Goal: Task Accomplishment & Management: Complete application form

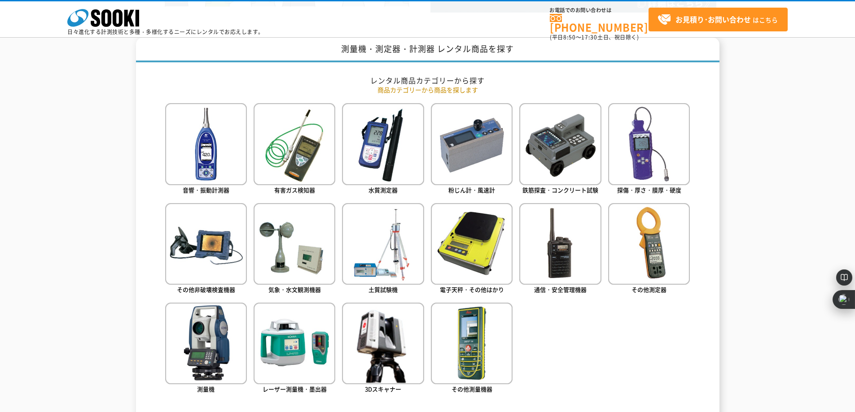
scroll to position [359, 0]
click at [127, 24] on polygon at bounding box center [129, 18] width 10 height 17
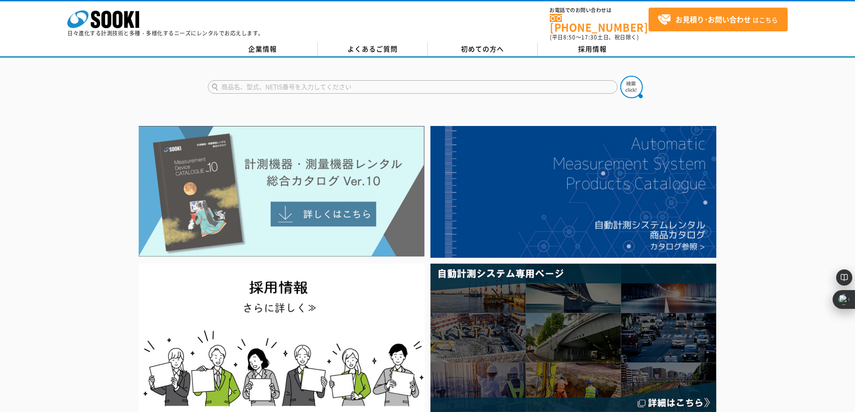
click at [357, 196] on img at bounding box center [282, 191] width 286 height 131
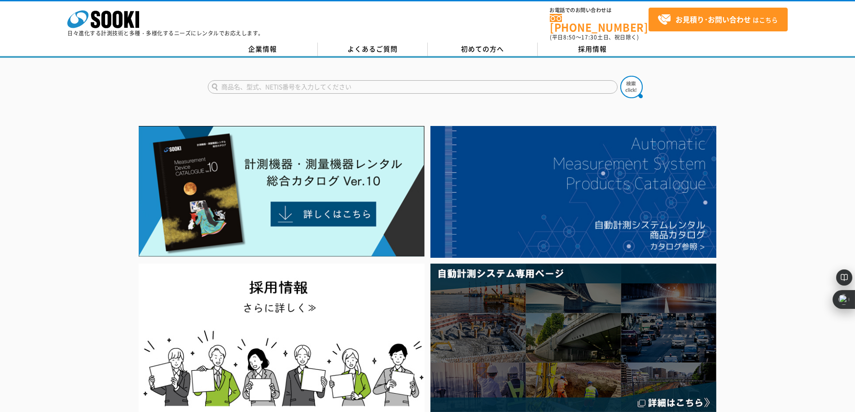
click at [387, 81] on input "text" at bounding box center [413, 86] width 410 height 13
type input "麻"
type input "マイゾック"
click at [620, 76] on button at bounding box center [631, 87] width 22 height 22
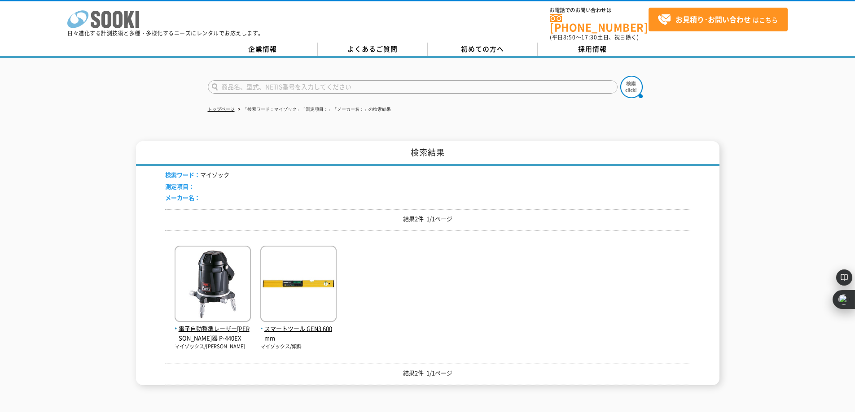
click at [138, 17] on rect at bounding box center [138, 19] width 4 height 17
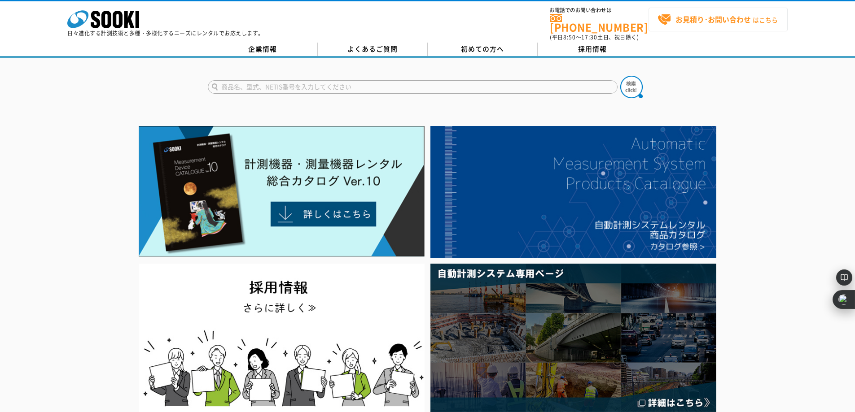
click at [746, 18] on strong "お見積り･お問い合わせ" at bounding box center [712, 19] width 75 height 11
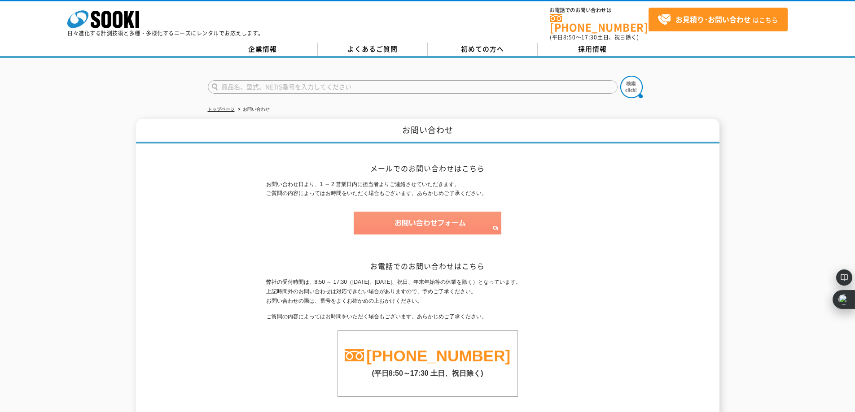
click at [465, 212] on img at bounding box center [428, 223] width 148 height 23
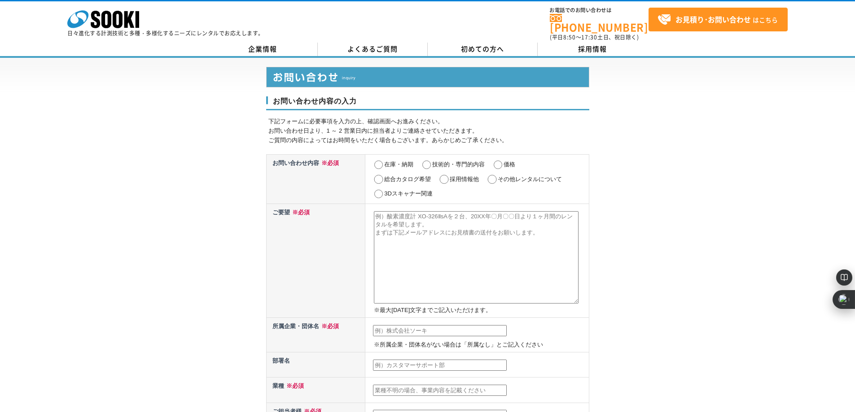
click at [376, 161] on input "在庫・納期" at bounding box center [378, 165] width 11 height 9
radio input "true"
click at [497, 161] on input "価格" at bounding box center [497, 165] width 11 height 9
radio input "true"
click at [381, 190] on input "3Dスキャナー関連" at bounding box center [378, 194] width 11 height 9
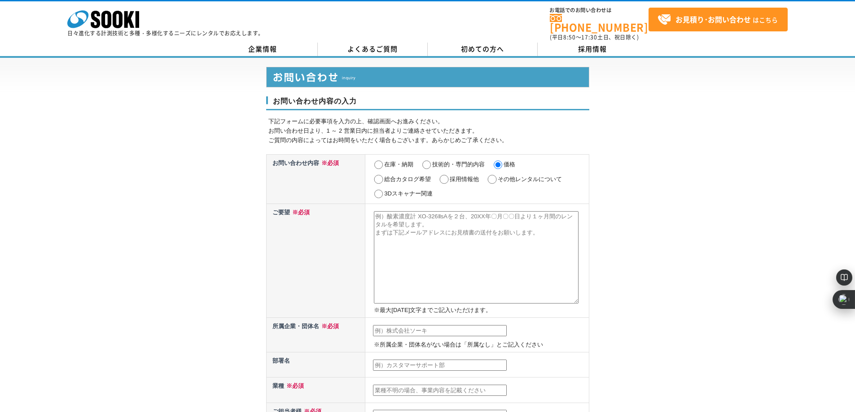
radio input "true"
click at [429, 217] on textarea at bounding box center [476, 257] width 205 height 92
paste textarea "見積書の作成をご依頼いたします。社内稟議用の資料として使用させていたきます。 また、納期などについてもご連絡いただけると幸いです。 ◆見積書の項目は下記の品と…"
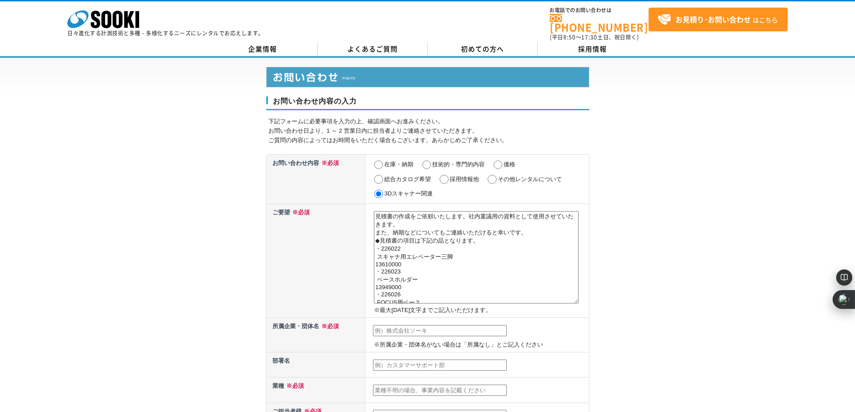
click at [377, 212] on textarea "見積書の作成をご依頼いたします。社内稟議用の資料として使用させていたきます。 また、納期などについてもご連絡いただけると幸いです。 ◆見積書の項目は下記の品と…" at bounding box center [476, 257] width 205 height 92
paste textarea "（株）マイゾックス"
click at [408, 248] on textarea "見積書の作成をご依頼いたします。社内稟議用の資料として使用させていたきます。 また、納期などについてもご連絡いただけると幸いです。 ◆見積書の項目は下記の（株…" at bounding box center [476, 257] width 205 height 92
click at [513, 276] on textarea "見積書の作成をご依頼いたします。社内稟議用の資料として使用させていたきます。 また、納期などについてもご連絡いただけると幸いです。 ◆見積書の項目は下記の（株…" at bounding box center [476, 257] width 205 height 92
paste textarea "製品についてのお問い合わせ"
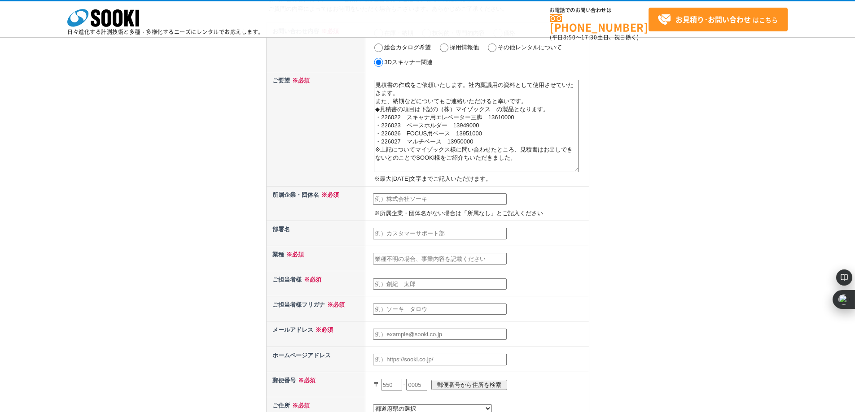
scroll to position [91, 0]
type textarea "見積書の作成をご依頼いたします。社内稟議用の資料として使用させていたきます。 また、納期などについてもご連絡いただけると幸いです。 ◆見積書の項目は下記の（株…"
click at [418, 202] on input "text" at bounding box center [440, 199] width 134 height 12
type input "株式会社ジャスト"
type input "直樹"
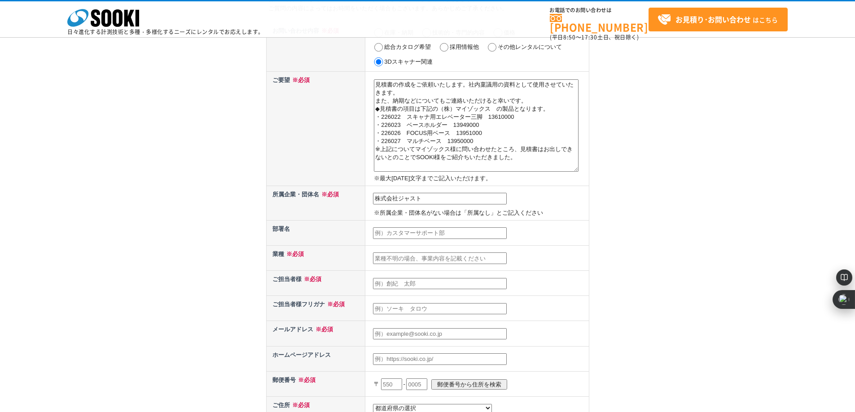
type input "直樹"
type input "465"
select select "23"
type input "名古屋市名東区"
type input "上社3-1701"
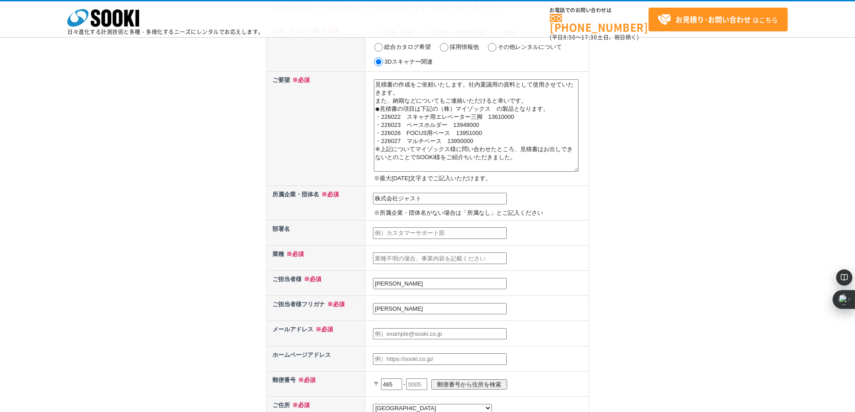
click at [447, 232] on input "text" at bounding box center [440, 234] width 134 height 12
type input "調査診断部"
click at [438, 258] on input "text" at bounding box center [440, 259] width 134 height 12
type input "建物調査"
click at [438, 282] on input "直樹" at bounding box center [440, 284] width 134 height 12
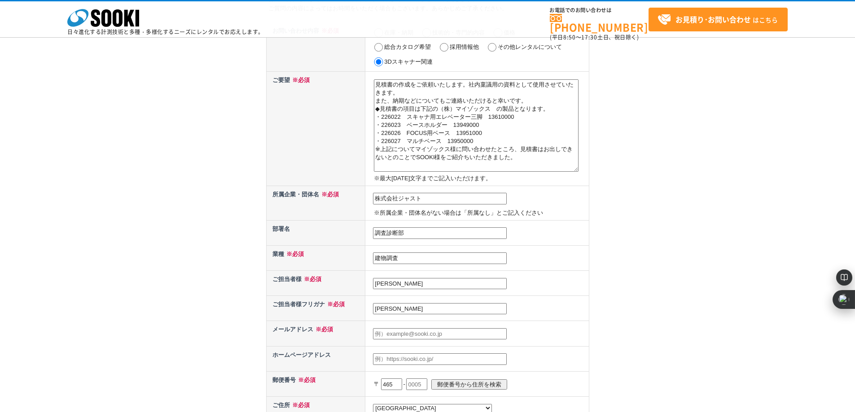
type input "直"
type input "青山直樹"
type input "アオヤマナオキ"
click at [397, 337] on input "text" at bounding box center [440, 334] width 134 height 12
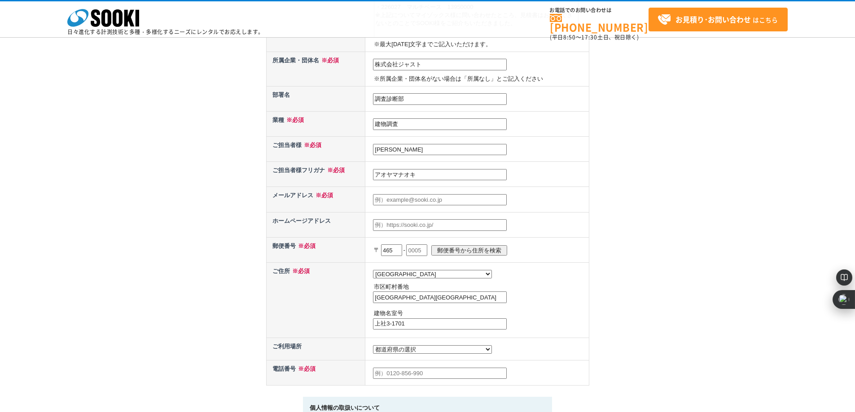
scroll to position [225, 0]
type input "n_aoyama@just-ltd.co.jp"
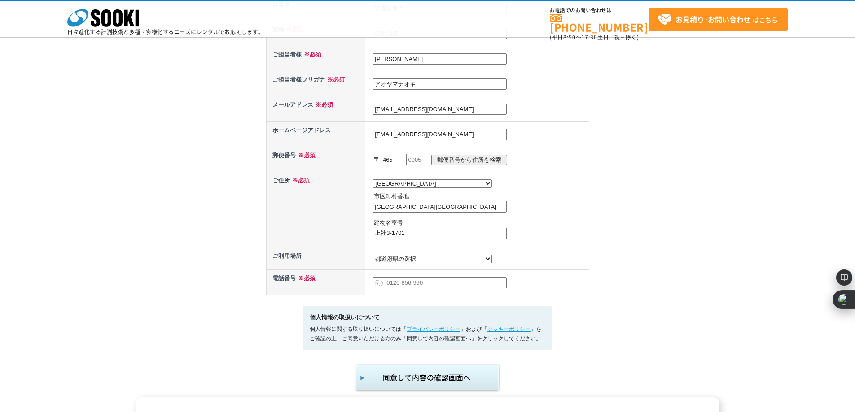
scroll to position [315, 0]
type input "n_aoyama@just-ltd.co.jp"
click at [410, 263] on select "都道府県の選択 利用場所未定 北海道 青森県 岩手県 宮城県 秋田県 山形県 福島県 茨城県 栃木県 群馬県 埼玉県 千葉県 東京都 神奈川県 新潟県 富山県…" at bounding box center [432, 259] width 119 height 9
select select "0"
click at [373, 258] on select "都道府県の選択 利用場所未定 北海道 青森県 岩手県 宮城県 秋田県 山形県 福島県 茨城県 栃木県 群馬県 埼玉県 千葉県 東京都 神奈川県 新潟県 富山県…" at bounding box center [432, 259] width 119 height 9
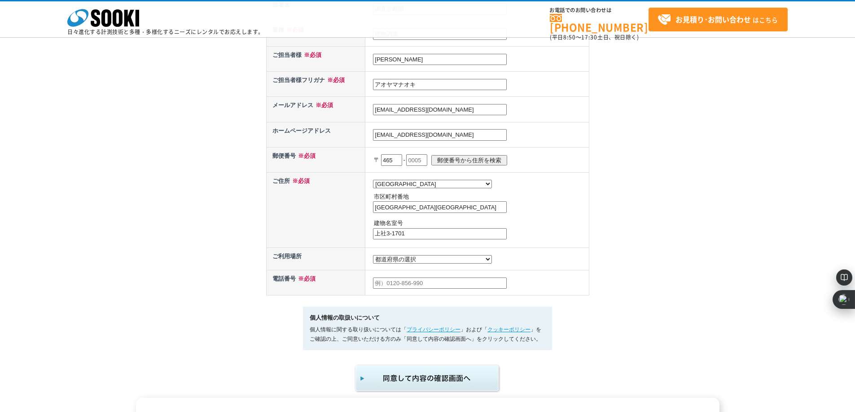
click at [599, 234] on div "お問い合わせ内容の入力 下記フォームに必要事項を入力の上、確認画面へお進みください。 お問い合わせ日より、1 ～ 2 営業日内に担当者よりご連絡させていただき…" at bounding box center [427, 47] width 855 height 692
click at [468, 287] on input "text" at bounding box center [440, 284] width 134 height 12
type input "09072416224"
click at [592, 273] on div "お問い合わせ内容の入力 下記フォームに必要事項を入力の上、確認画面へお進みください。 お問い合わせ日より、1 ～ 2 営業日内に担当者よりご連絡させていただき…" at bounding box center [427, 47] width 855 height 692
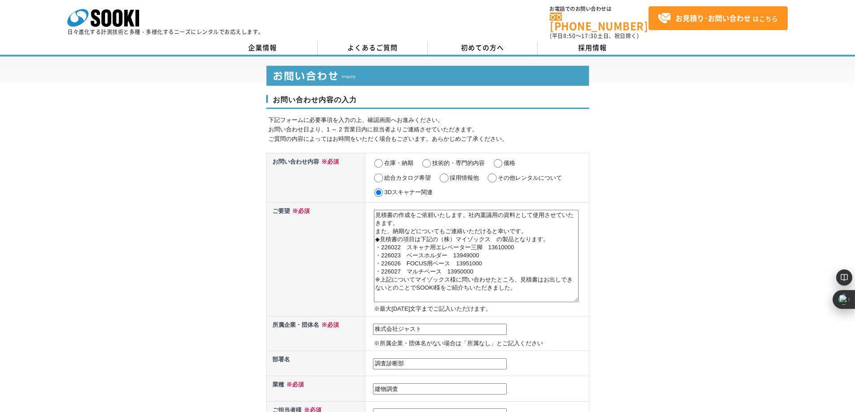
scroll to position [1, 0]
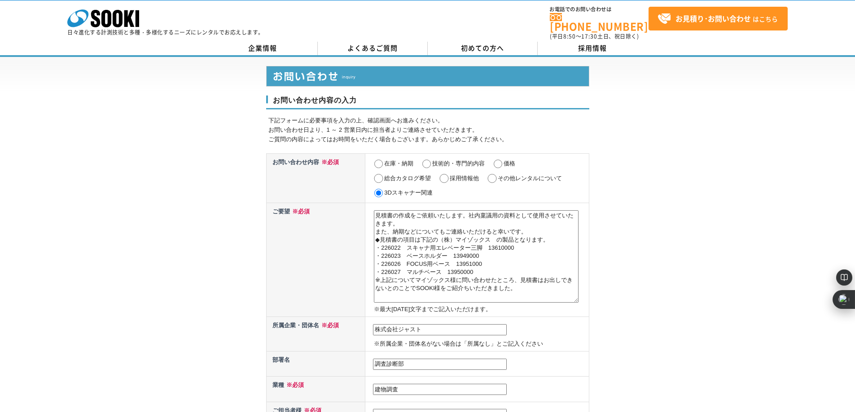
click at [542, 285] on textarea "見積書の作成をご依頼いたします。社内稟議用の資料として使用させていたきます。 また、納期などについてもご連絡いただけると幸いです。 ◆見積書の項目は下記の（株…" at bounding box center [476, 256] width 205 height 92
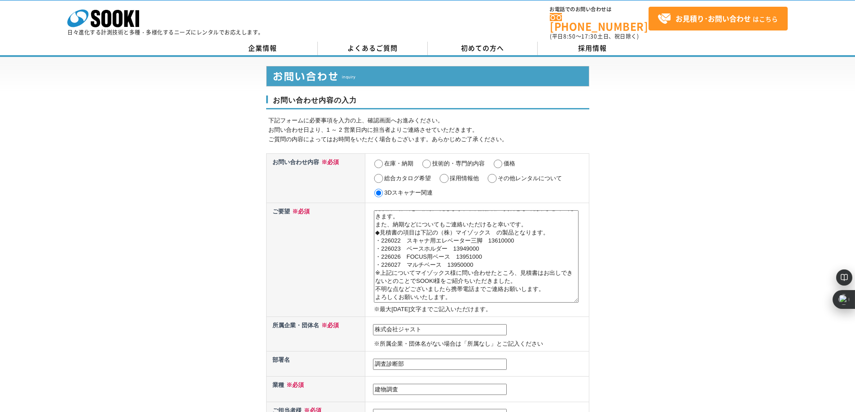
click at [647, 257] on div "お問い合わせ内容の入力 下記フォームに必要事項を入力の上、確認画面へお進みください。 お問い合わせ日より、1 ～ 2 営業日内に担当者よりご連絡させていただき…" at bounding box center [427, 403] width 855 height 692
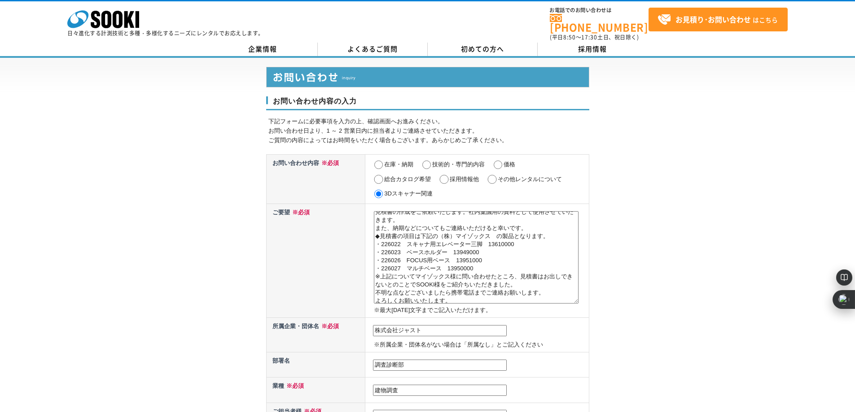
scroll to position [0, 0]
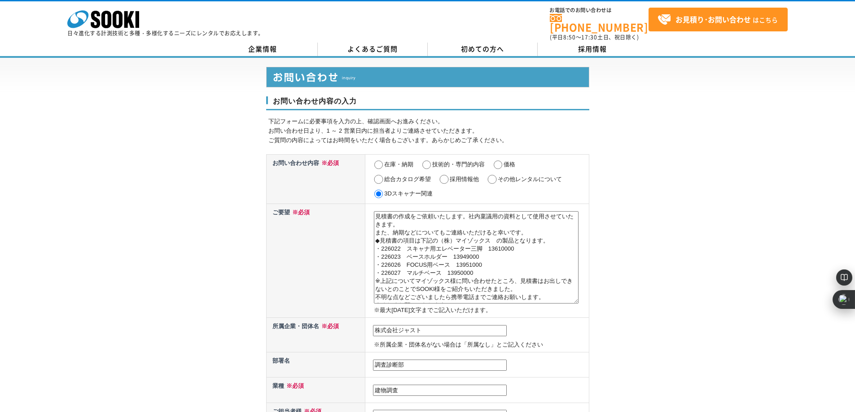
click at [515, 242] on textarea "見積書の作成をご依頼いたします。社内稟議用の資料として使用させていたきます。 また、納期などについてもご連絡いただけると幸いです。 ◆見積書の項目は下記の（株…" at bounding box center [476, 257] width 205 height 92
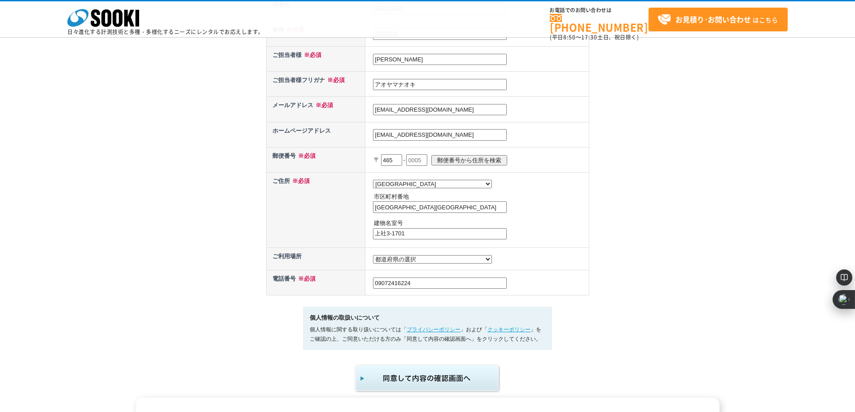
scroll to position [314, 0]
type textarea "商品購入の見積書の作成をご依頼いたします。社内稟議用の資料として使用させていたきます。 また、納期などについてもご連絡いただけると幸いです。 ◆見積書の項目は…"
click at [459, 162] on input "郵便番号から住所を検索" at bounding box center [469, 161] width 76 height 10
select select
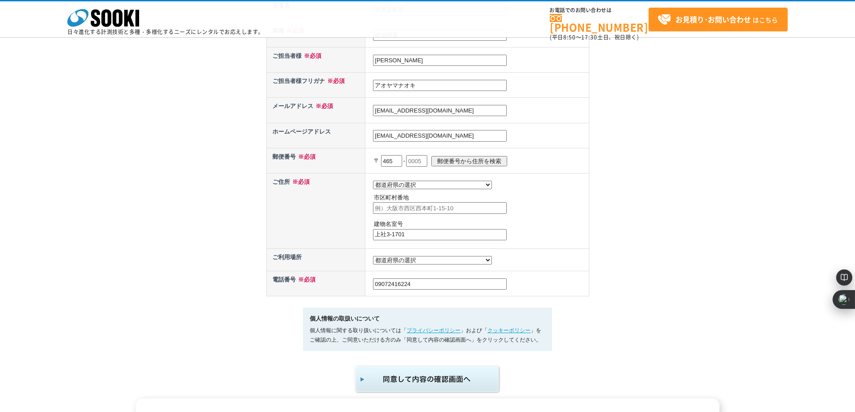
type textarea "商品購入の見積書の作成をご依頼いたします。社内稟議用の資料として使用させていたきます。 また、納期などについてもご連絡いただけると幸いです。 ◆見積書の項目は…"
click at [398, 184] on select "都道府県の選択 北海道 青森県 岩手県 宮城県 秋田県 山形県 福島県 茨城県 栃木県 群馬県 埼玉県 千葉県 東京都 神奈川県 新潟県 富山県 石川県 福井…" at bounding box center [432, 185] width 119 height 9
click at [611, 191] on div "お問い合わせ内容の入力 下記フォームに必要事項を入力の上、確認画面へお進みください。 お問い合わせ日より、1 ～ 2 営業日内に担当者よりご連絡させていただき…" at bounding box center [427, 48] width 855 height 692
click at [425, 162] on input "text" at bounding box center [416, 161] width 21 height 12
type input "0025"
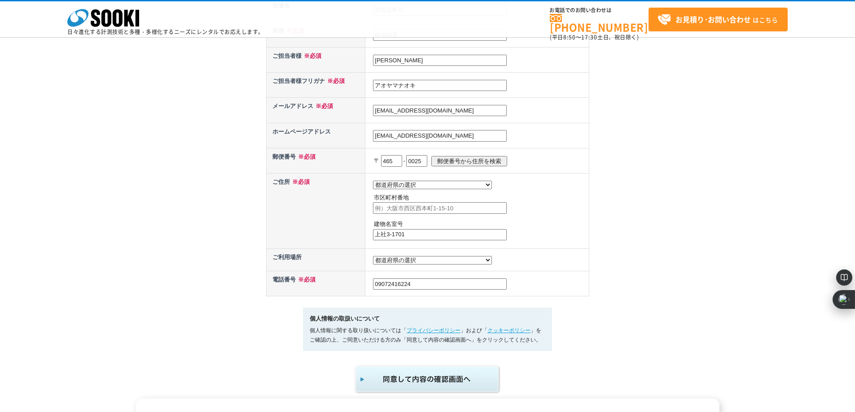
click at [468, 158] on input "郵便番号から住所を検索" at bounding box center [469, 161] width 76 height 10
select select "23"
type input "名古屋市名東区上社"
click at [557, 177] on td "都道府県の選択 北海道 青森県 岩手県 宮城県 秋田県 山形県 福島県 茨城県 栃木県 群馬県 埼玉県 千葉県 東京都 神奈川県 新潟県 富山県 石川県 福井…" at bounding box center [476, 210] width 223 height 75
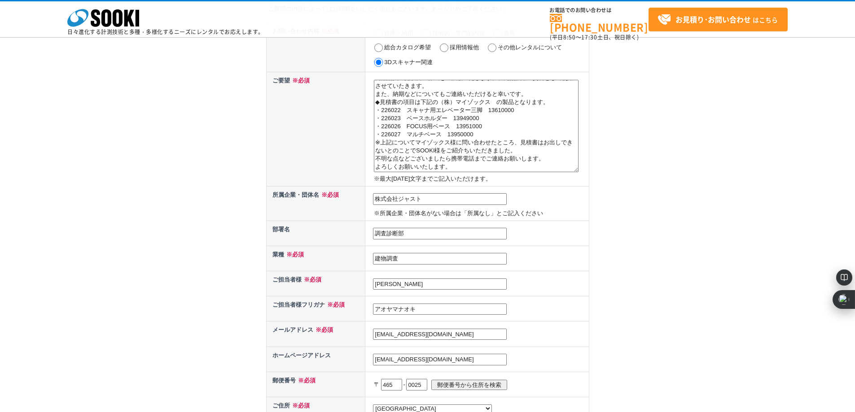
scroll to position [27, 0]
click at [475, 136] on textarea "商品購入の見積書の作成をご依頼いたします。社内稟議用の資料として使用させていたきます。 また、納期などについてもご連絡いただけると幸いです。 ◆見積書の項目は…" at bounding box center [476, 126] width 205 height 92
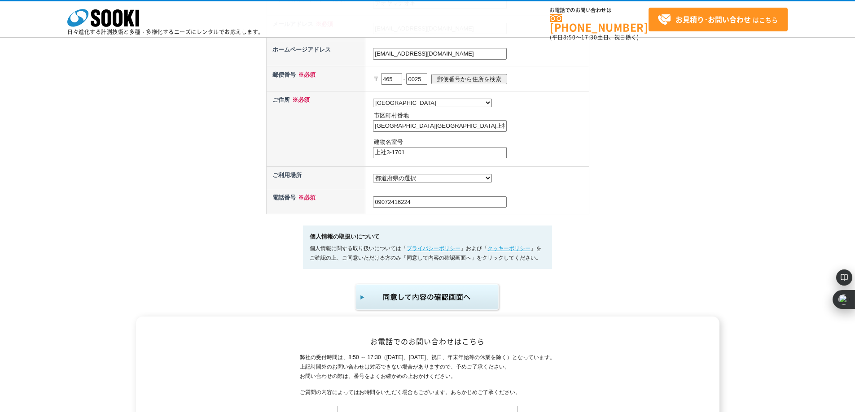
scroll to position [568, 0]
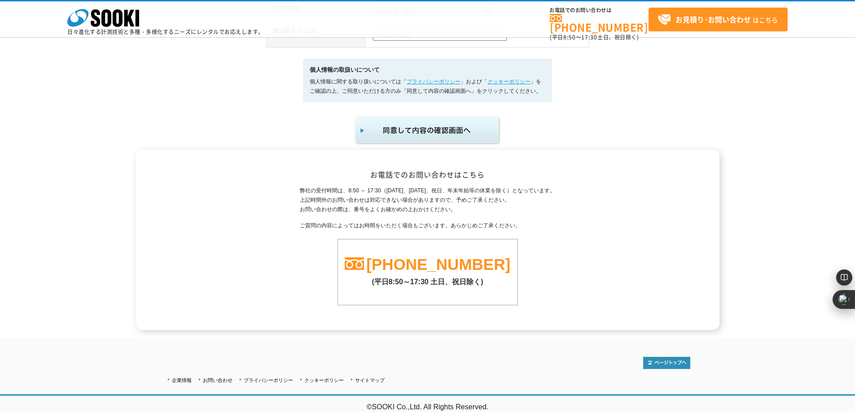
type textarea "商品購入の見積書の作成をご依頼いたします。社内稟議用の資料として使用させていたきます。 また、納期などについてもご連絡いただけると幸いです。 ◆見積書の項目は…"
click at [442, 141] on img "submit" at bounding box center [427, 131] width 147 height 30
